Goal: Browse casually: Explore the website without a specific task or goal

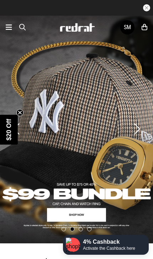
click at [13, 23] on div "Men Women Sale SM Hi, Sheree New Back Footwear Back Mens Back Womens Back Youth…" at bounding box center [76, 27] width 153 height 23
click at [9, 28] on icon at bounding box center [9, 27] width 6 height 9
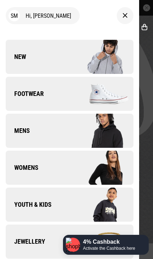
click at [108, 59] on img at bounding box center [101, 56] width 64 height 35
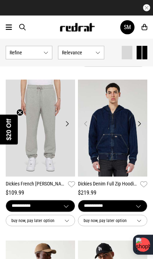
scroll to position [48, 0]
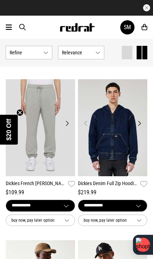
click at [127, 155] on img at bounding box center [112, 127] width 69 height 97
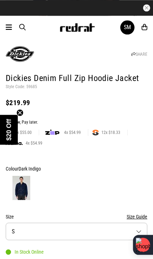
click at [129, 234] on button "Size S" at bounding box center [76, 230] width 141 height 17
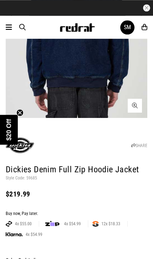
scroll to position [135, 0]
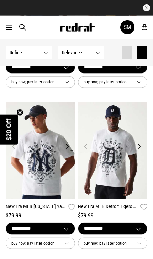
scroll to position [347, 0]
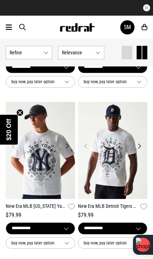
click at [36, 182] on img at bounding box center [40, 150] width 69 height 97
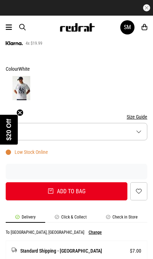
scroll to position [336, 0]
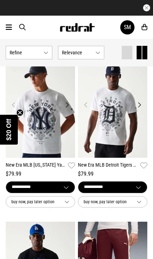
scroll to position [389, 0]
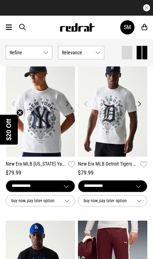
click at [119, 129] on img at bounding box center [112, 108] width 69 height 97
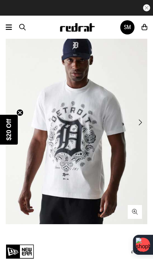
scroll to position [83, 0]
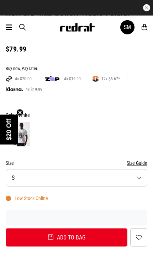
click at [127, 173] on button "Size S" at bounding box center [76, 177] width 141 height 17
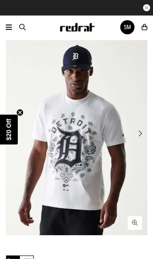
scroll to position [4, 0]
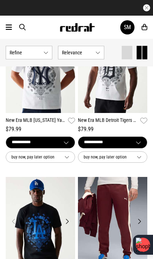
scroll to position [495, 0]
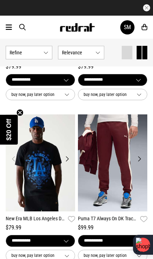
click at [28, 199] on img at bounding box center [40, 162] width 69 height 97
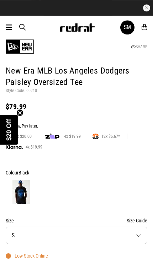
click at [117, 242] on button "Size S" at bounding box center [76, 234] width 141 height 17
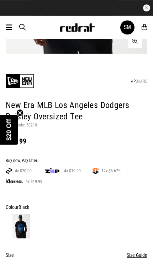
scroll to position [193, 0]
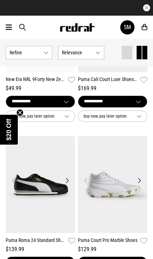
scroll to position [798, 0]
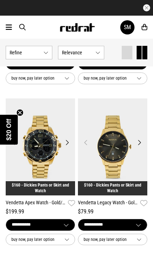
scroll to position [1798, 0]
